Goal: Information Seeking & Learning: Learn about a topic

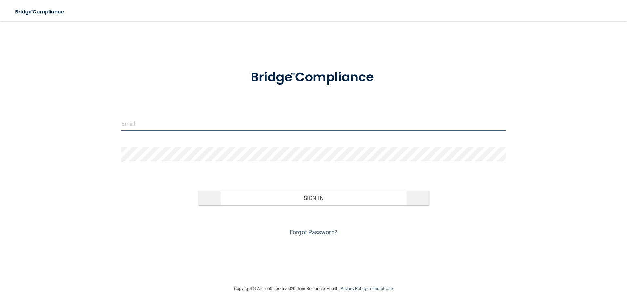
type input "[EMAIL_ADDRESS][DOMAIN_NAME]"
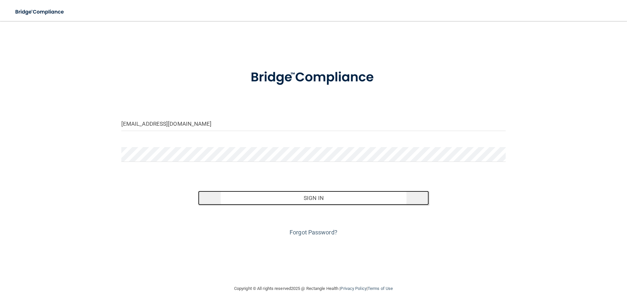
click at [303, 199] on button "Sign In" at bounding box center [313, 197] width 231 height 14
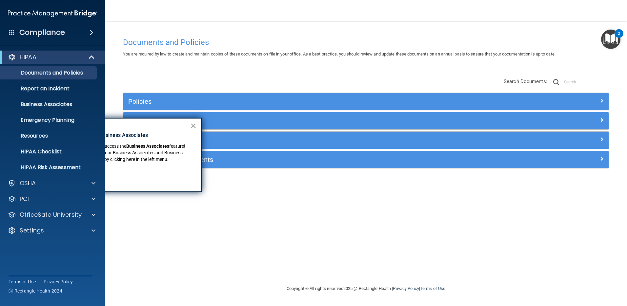
click at [193, 125] on button "×" at bounding box center [193, 125] width 6 height 10
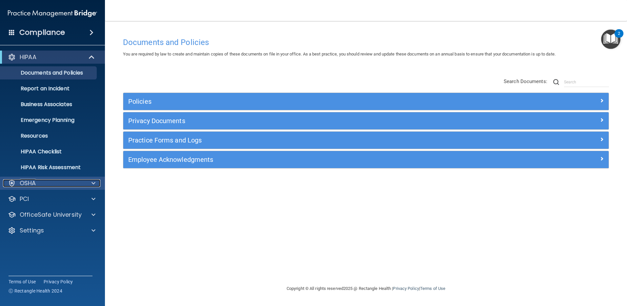
click at [38, 182] on div "OSHA" at bounding box center [43, 183] width 81 height 8
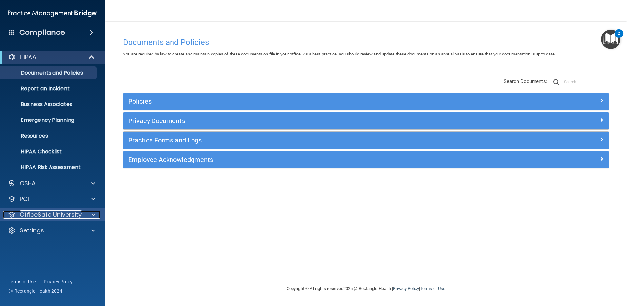
click at [47, 218] on p "OfficeSafe University" at bounding box center [51, 214] width 62 height 8
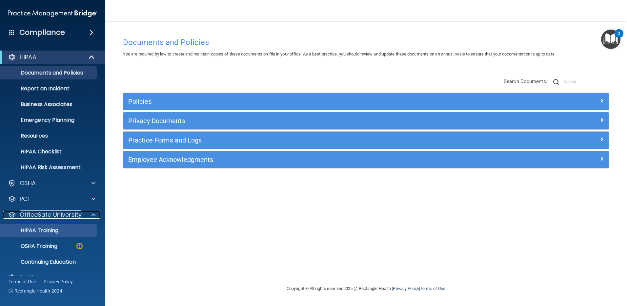
scroll to position [14, 0]
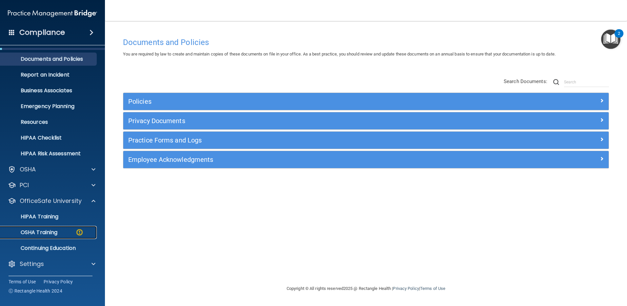
click at [55, 232] on p "OSHA Training" at bounding box center [30, 232] width 53 height 7
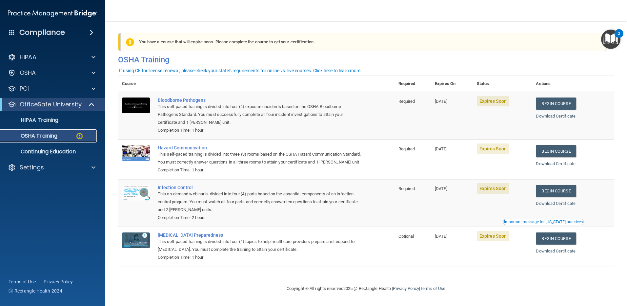
scroll to position [4, 0]
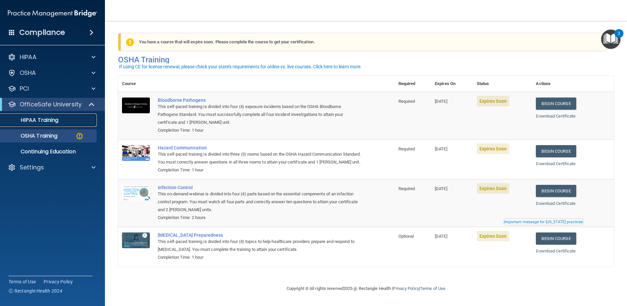
click at [66, 120] on div "HIPAA Training" at bounding box center [48, 120] width 89 height 7
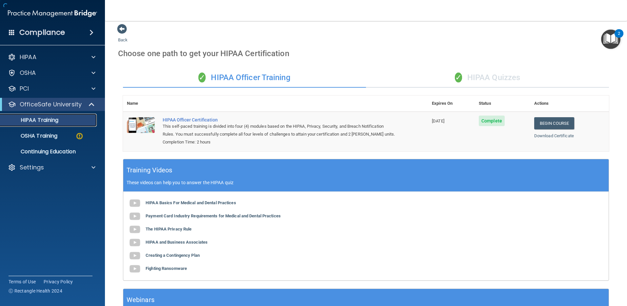
scroll to position [128, 0]
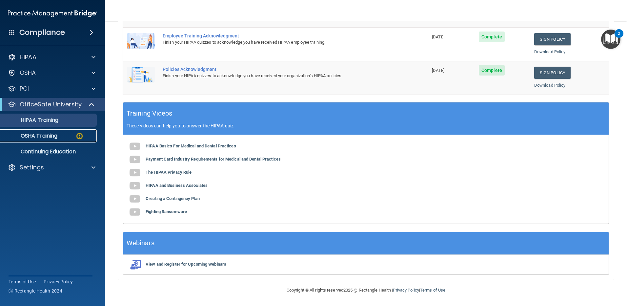
click at [40, 136] on p "OSHA Training" at bounding box center [30, 135] width 53 height 7
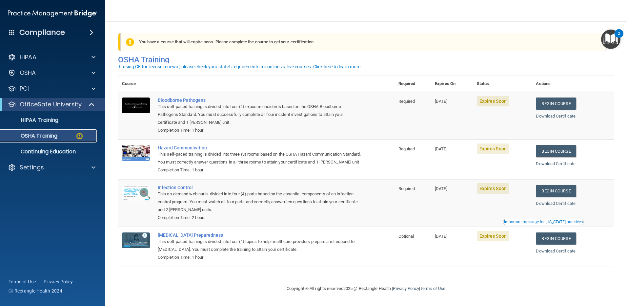
scroll to position [4, 0]
